Goal: Task Accomplishment & Management: Manage account settings

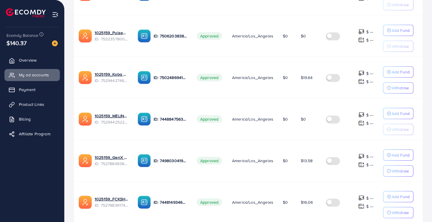
scroll to position [306, 0]
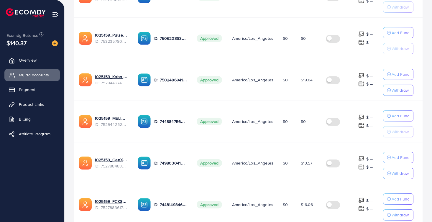
scroll to position [355, 0]
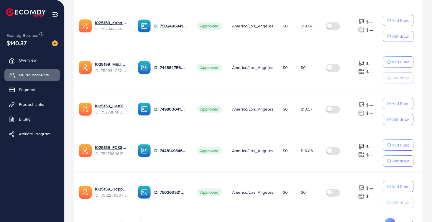
scroll to position [375, 0]
